Goal: Information Seeking & Learning: Compare options

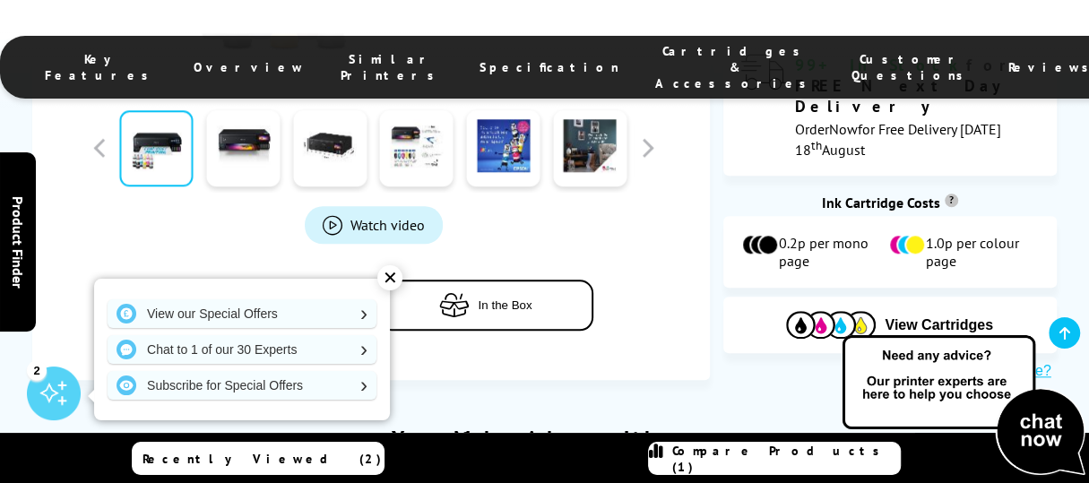
scroll to position [918, 0]
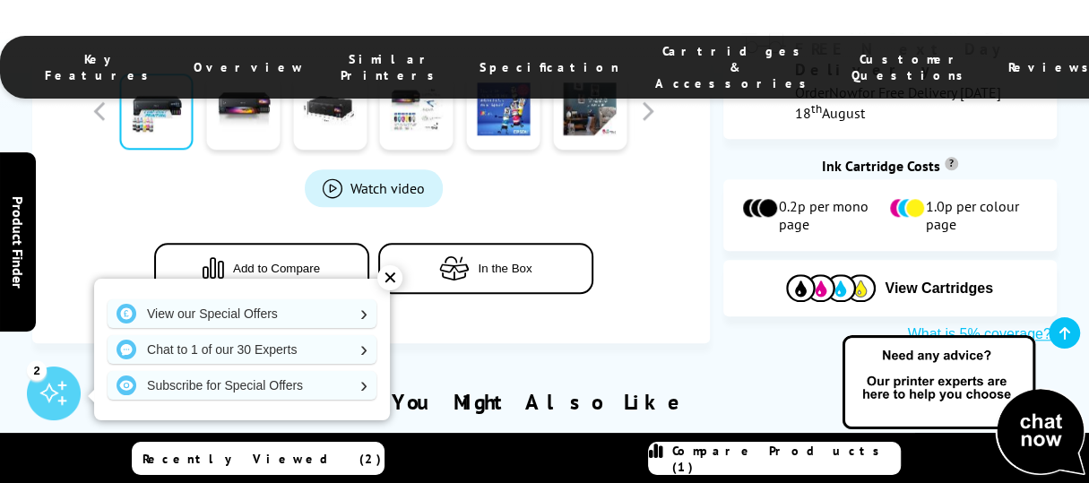
click at [265, 262] on span "Add to Compare" at bounding box center [276, 268] width 87 height 13
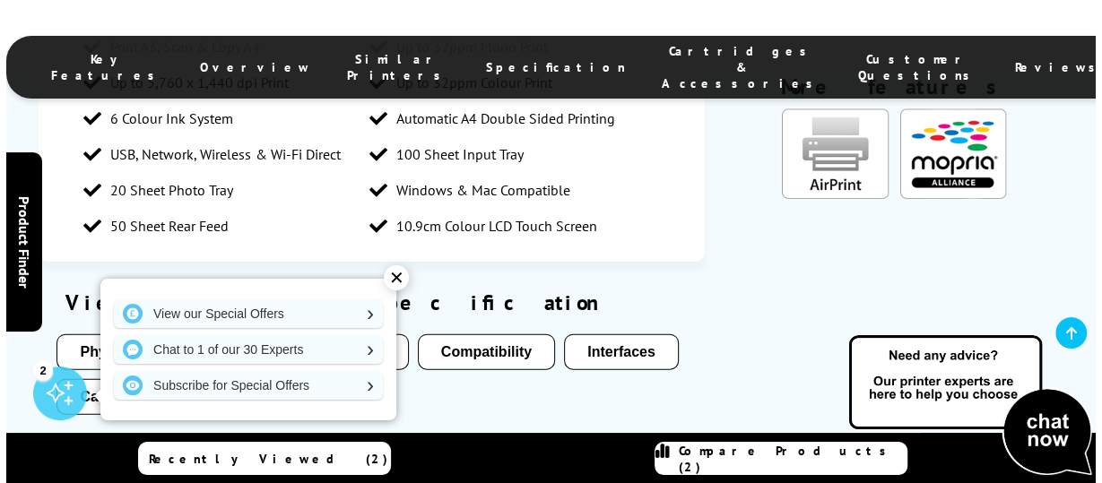
scroll to position [2543, 0]
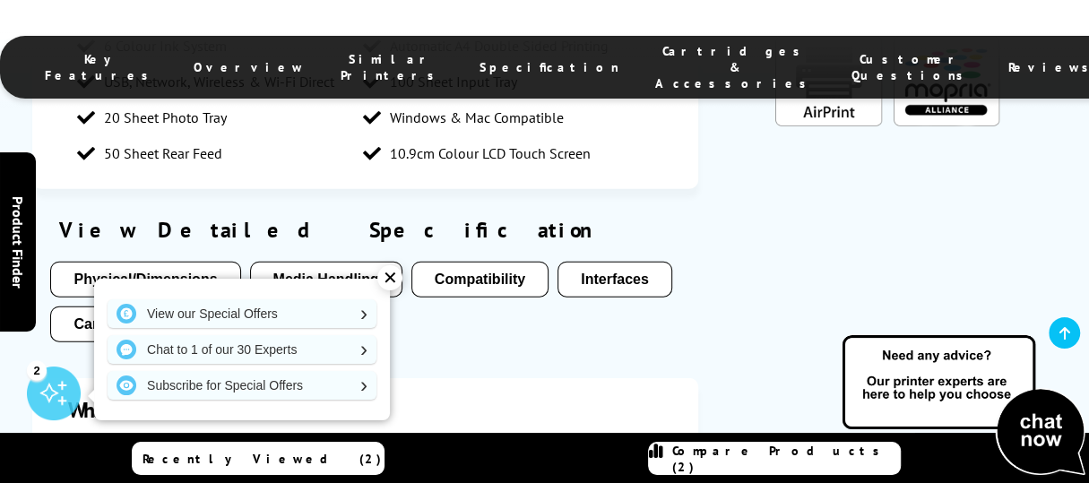
click at [387, 281] on div "✕" at bounding box center [389, 277] width 25 height 25
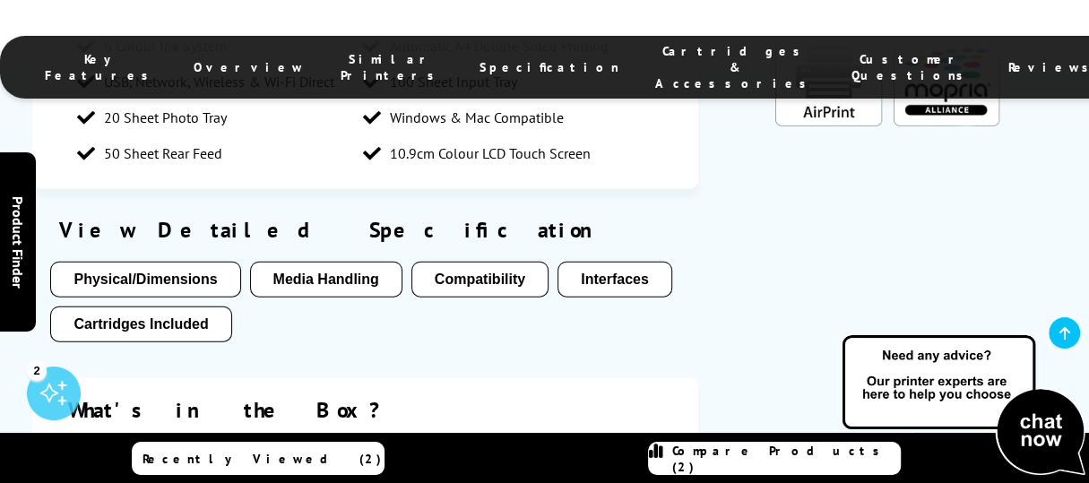
click at [744, 462] on span "Compare Products (2)" at bounding box center [786, 459] width 228 height 32
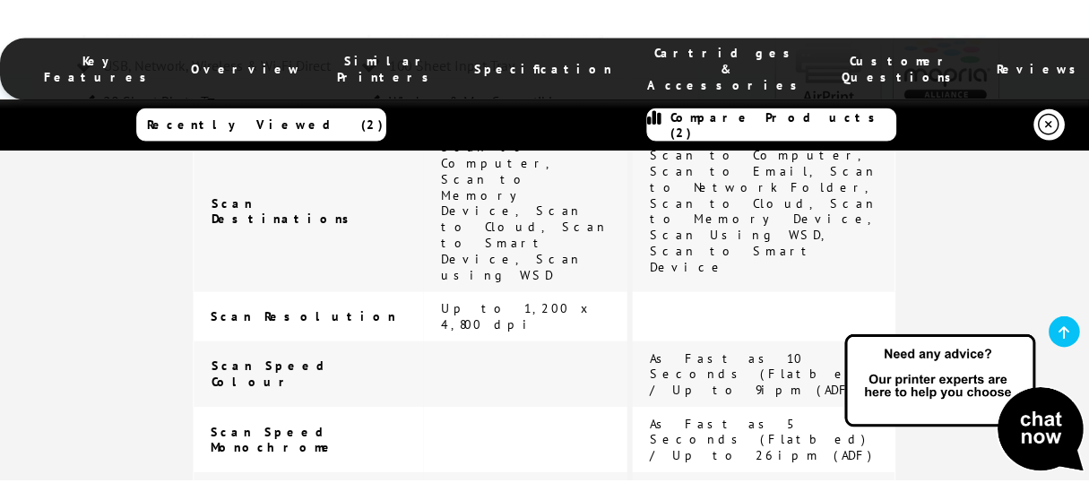
scroll to position [1561, 0]
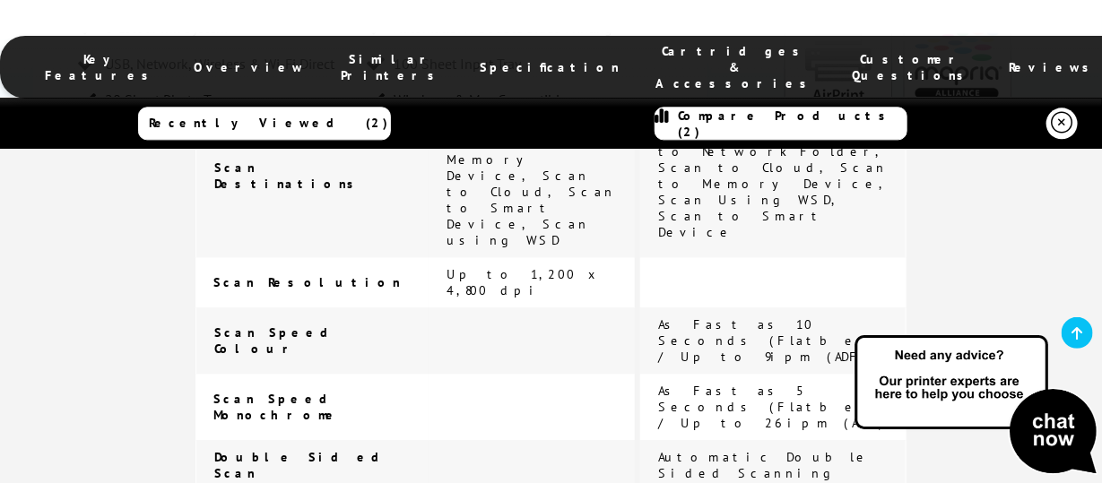
click at [1088, 476] on img at bounding box center [976, 406] width 251 height 147
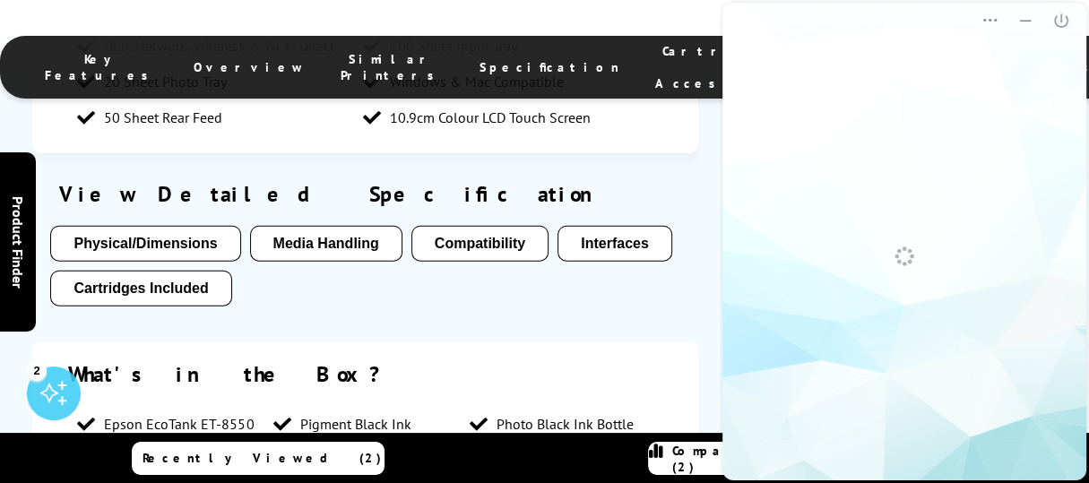
scroll to position [0, 0]
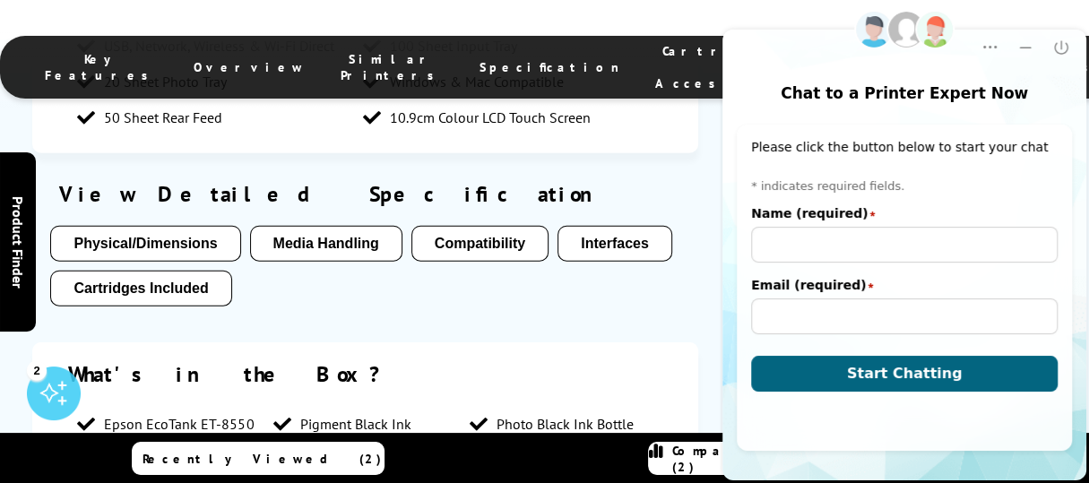
click at [705, 238] on section "Key features Print A3, Scan & Copy A4 Up to 32ppm Mono Print Up to 5,760 x 1,44…" at bounding box center [544, 266] width 1024 height 818
click at [1061, 40] on icon "Close" at bounding box center [1060, 46] width 13 height 13
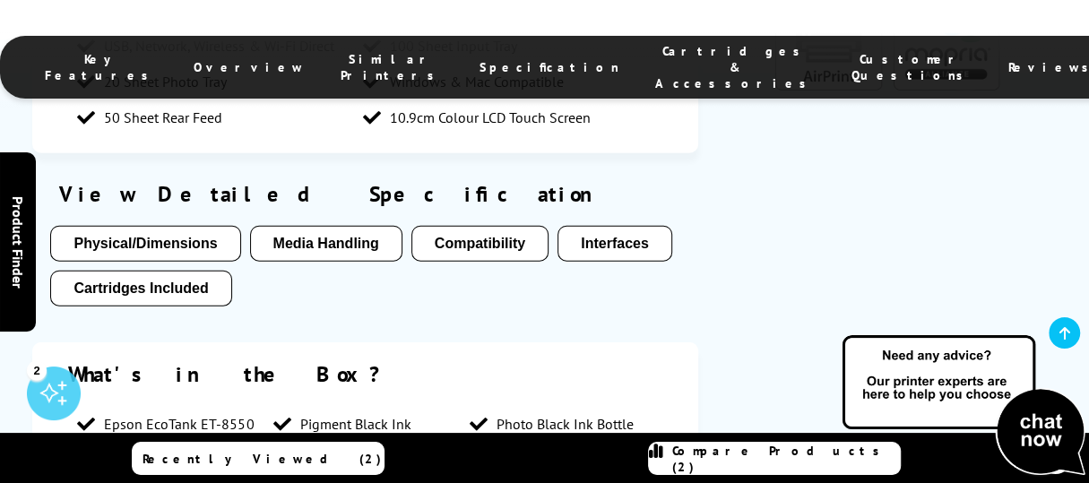
click at [728, 480] on div "Recently Viewed (2) Compare Products (2)" at bounding box center [545, 458] width 1076 height 51
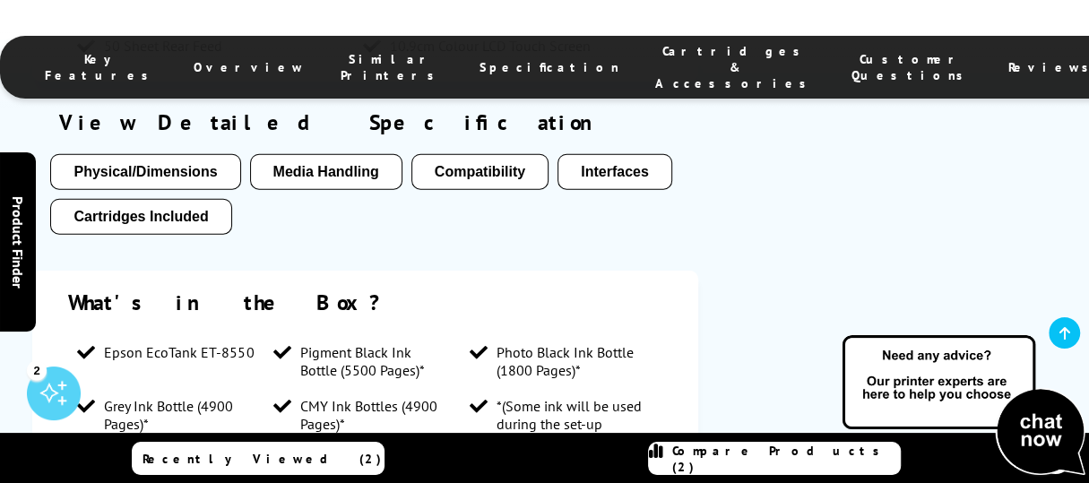
scroll to position [2734, 0]
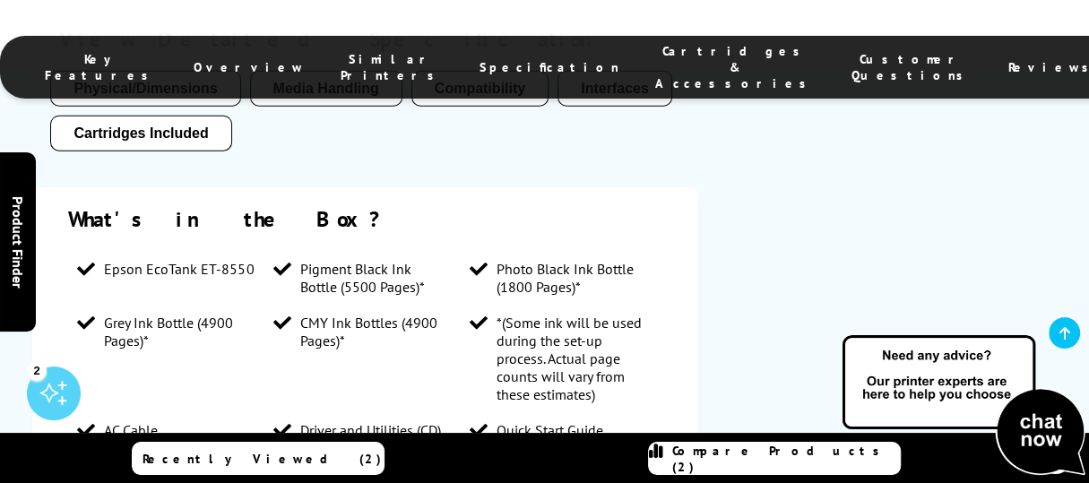
click at [750, 462] on span "Compare Products (2)" at bounding box center [786, 459] width 228 height 32
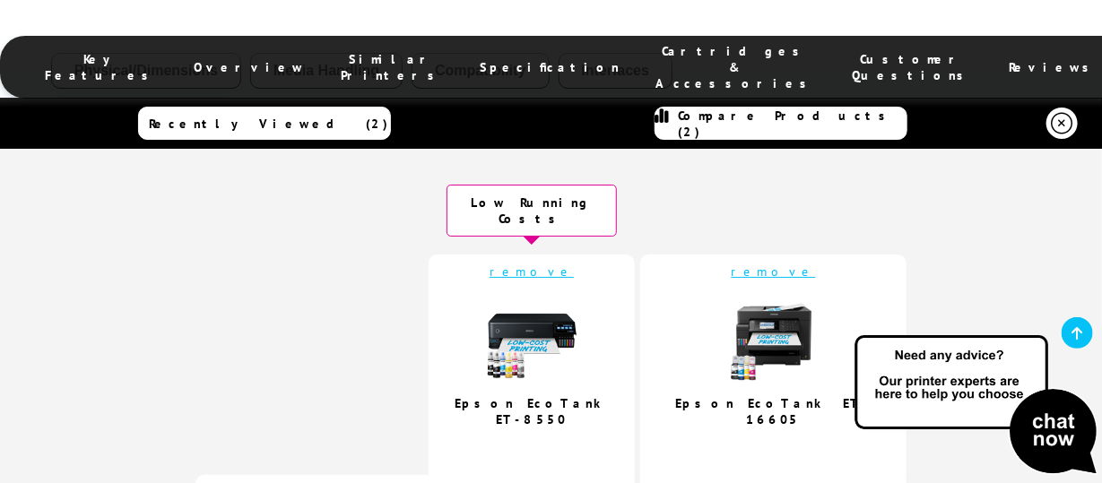
click at [1088, 474] on img at bounding box center [976, 406] width 251 height 147
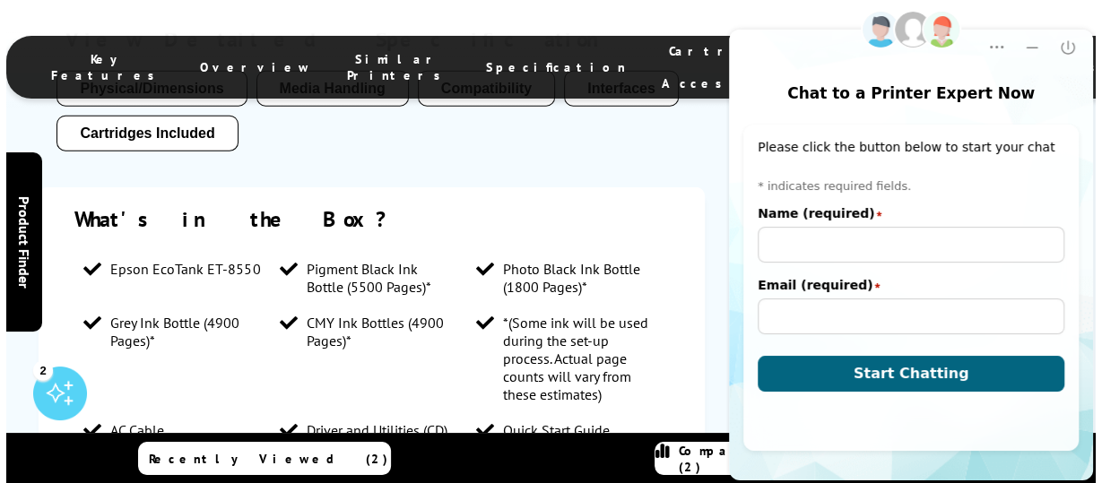
scroll to position [2770, 0]
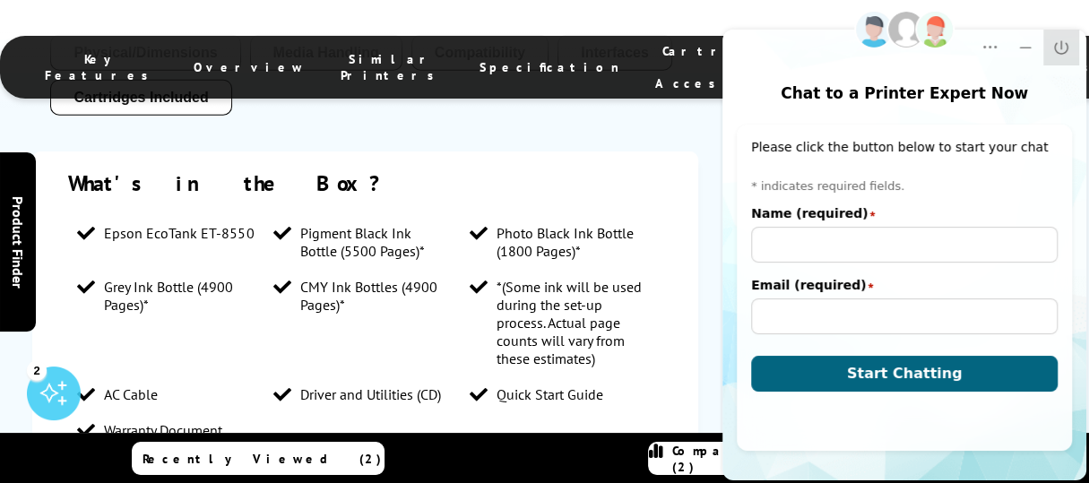
click at [1068, 44] on icon "Close" at bounding box center [1060, 46] width 13 height 13
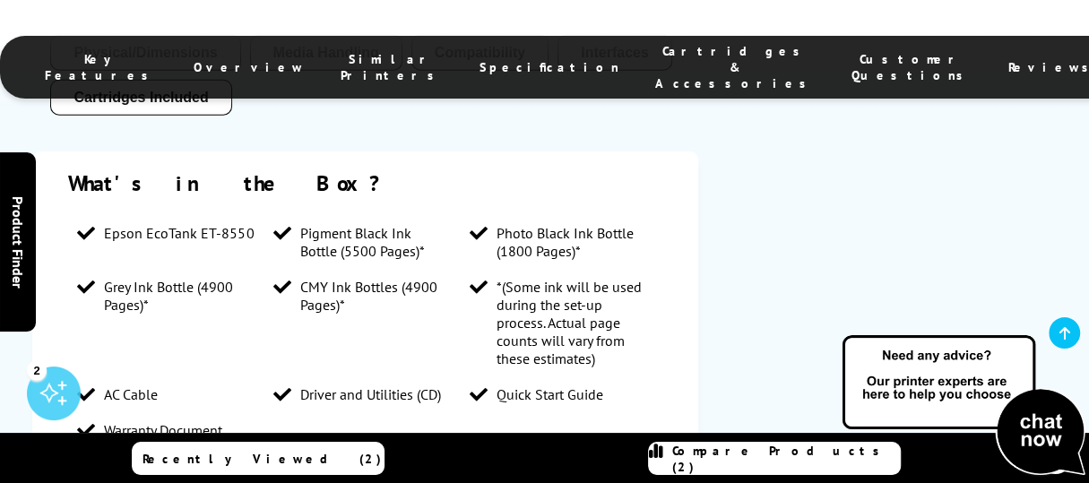
click at [800, 458] on span "Compare Products (2)" at bounding box center [786, 459] width 228 height 32
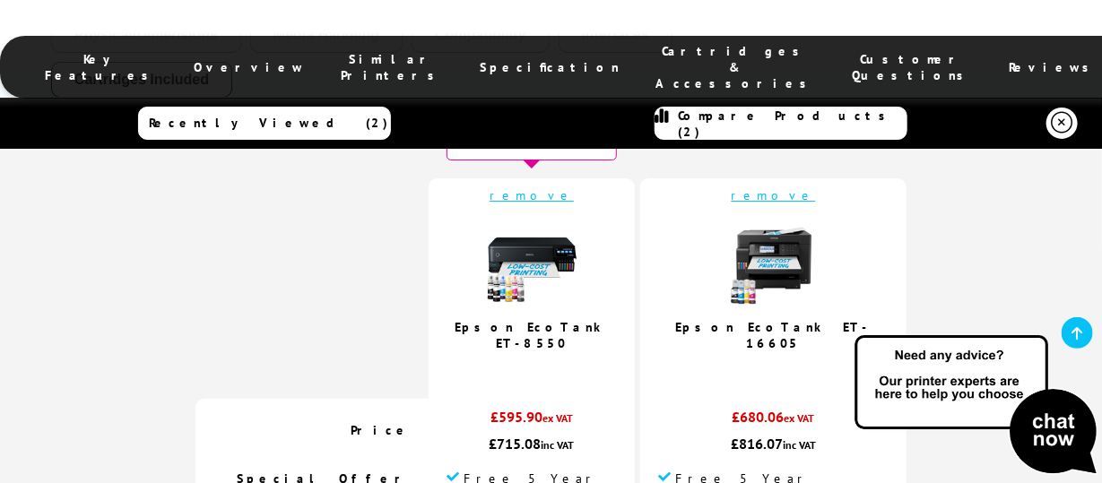
scroll to position [98, 0]
